Goal: Navigation & Orientation: Find specific page/section

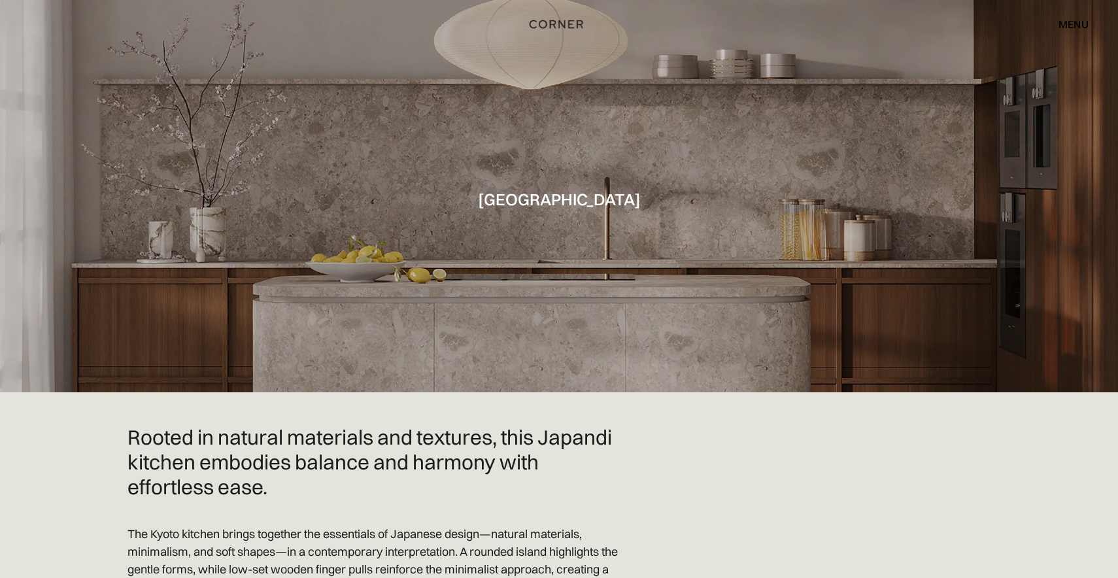
drag, startPoint x: 355, startPoint y: 331, endPoint x: 350, endPoint y: 361, distance: 29.9
click at [350, 361] on div at bounding box center [559, 196] width 1118 height 392
click at [1062, 25] on div "menu" at bounding box center [1073, 24] width 30 height 10
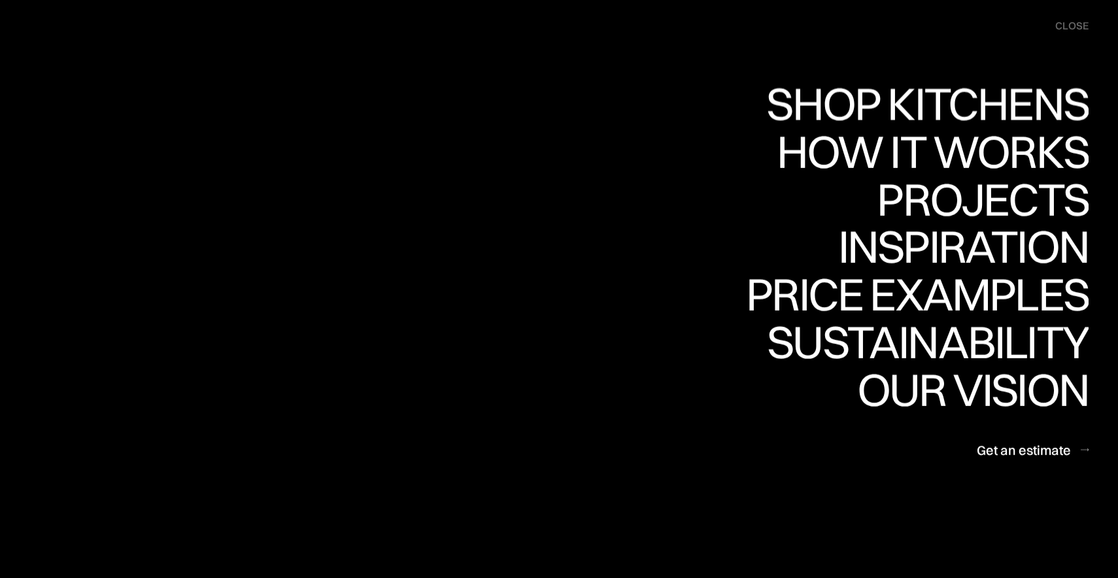
click at [915, 92] on div "Shop Kitchens" at bounding box center [924, 103] width 329 height 46
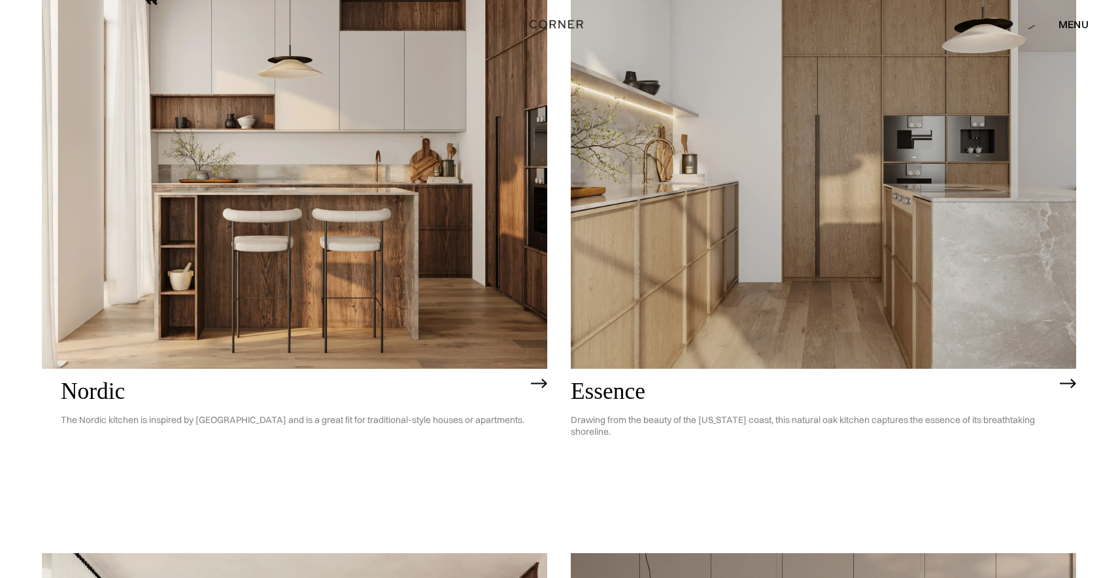
scroll to position [609, 0]
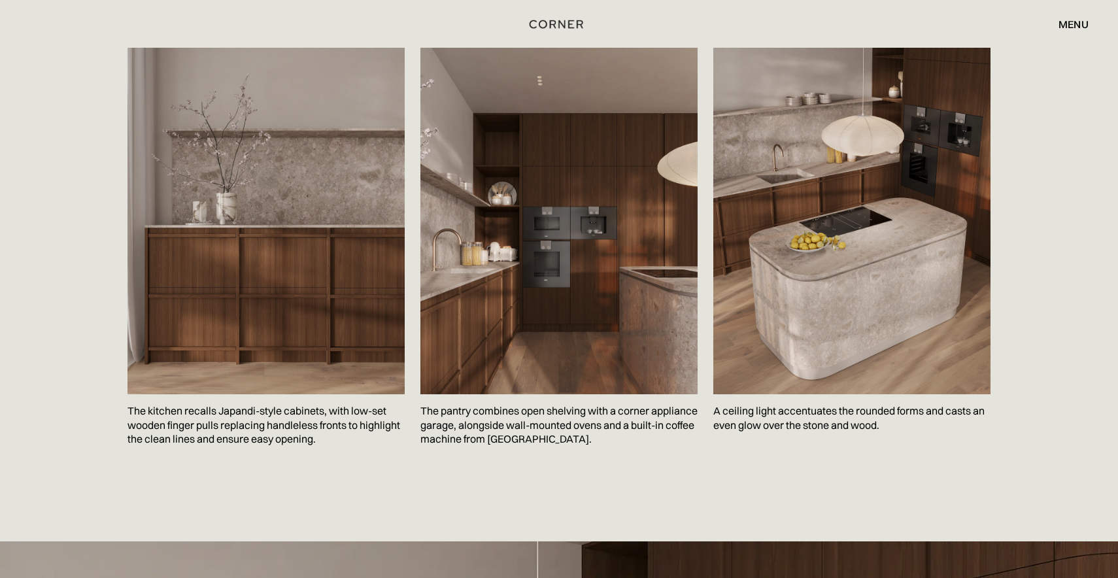
scroll to position [2007, 0]
click at [443, 313] on img at bounding box center [558, 221] width 277 height 346
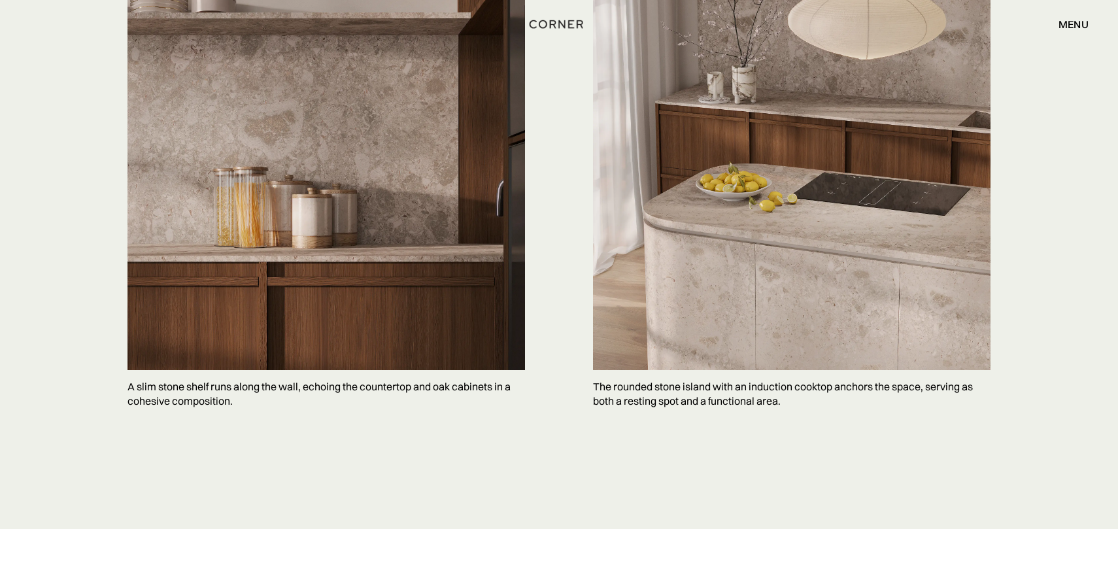
scroll to position [3227, 0]
